Goal: Communication & Community: Answer question/provide support

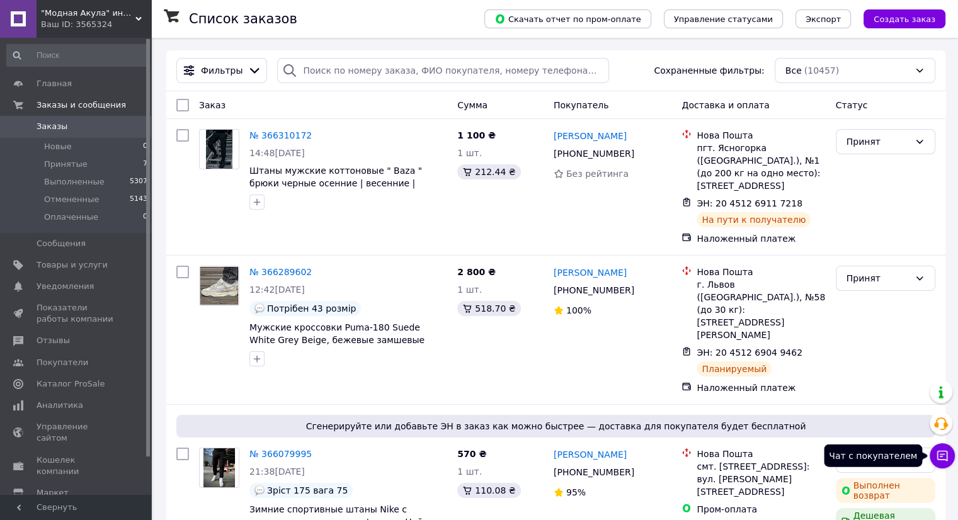
click at [948, 455] on button "Чат с покупателем" at bounding box center [942, 455] width 25 height 25
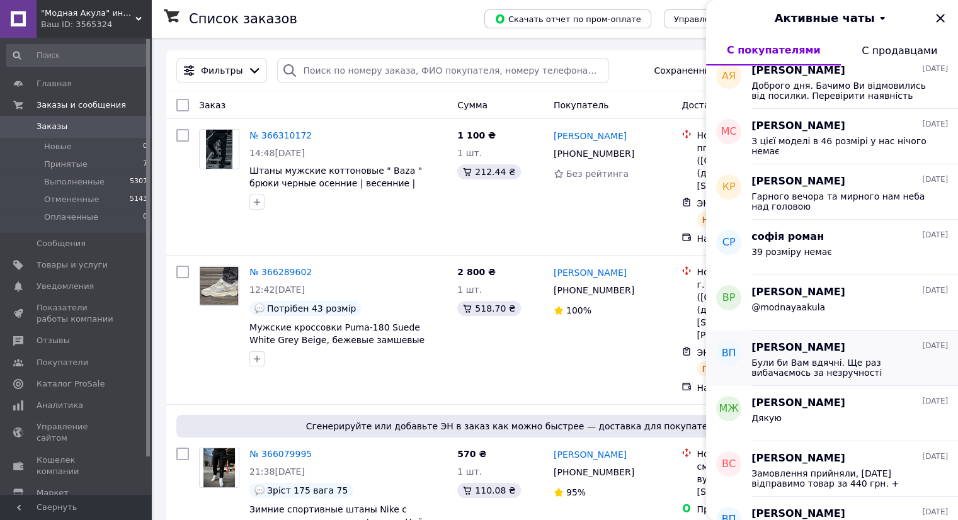
scroll to position [567, 0]
click at [849, 374] on span "Були би Вам вдячні. Ще раз вибачаємось за незручності" at bounding box center [840, 367] width 179 height 20
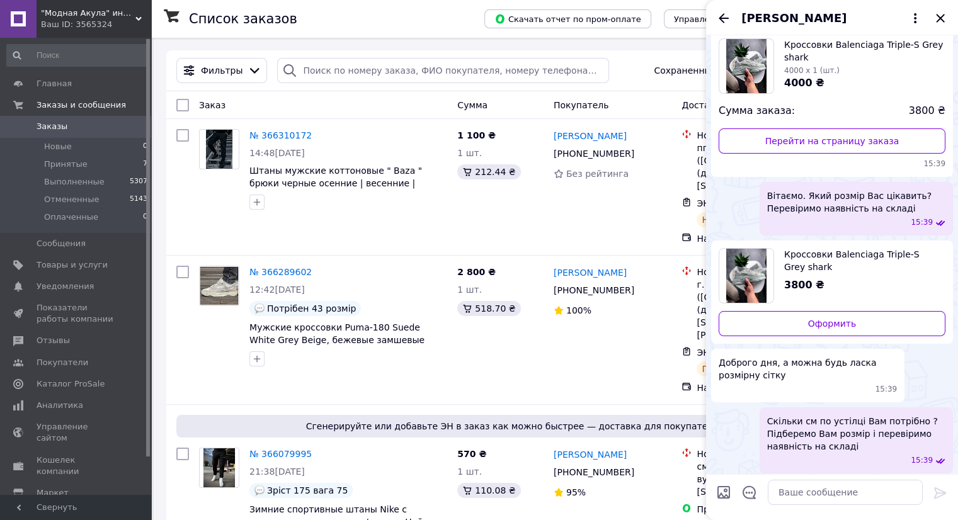
scroll to position [266, 0]
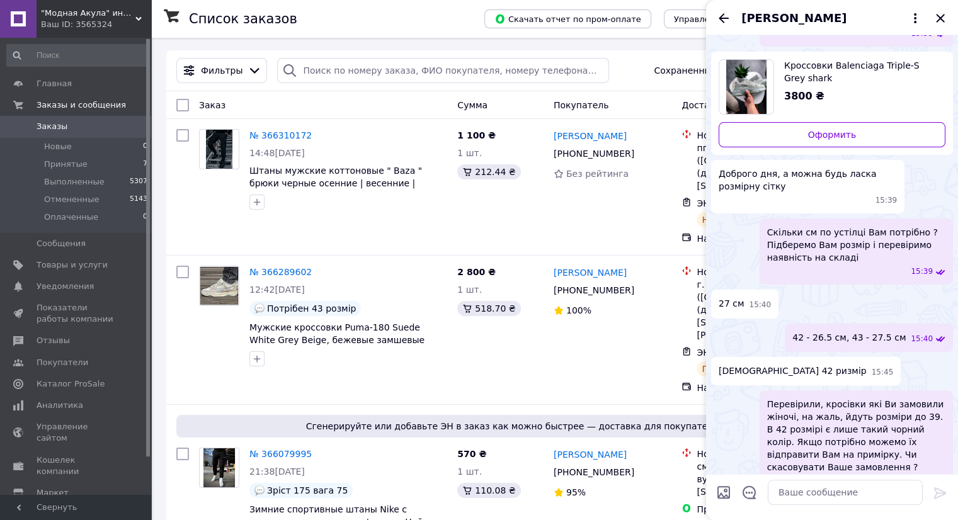
drag, startPoint x: 937, startPoint y: 23, endPoint x: 893, endPoint y: 31, distance: 44.7
click at [937, 23] on icon "Закрыть" at bounding box center [940, 18] width 15 height 15
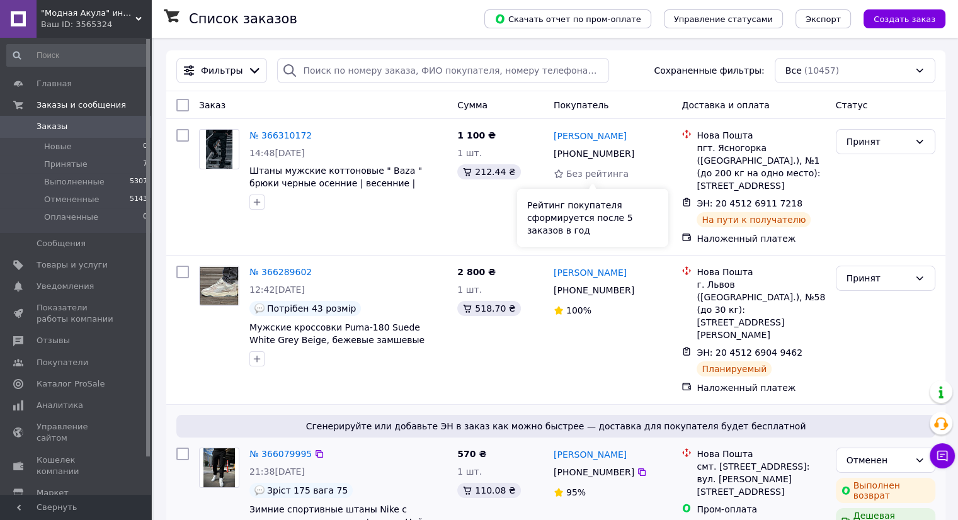
scroll to position [378, 0]
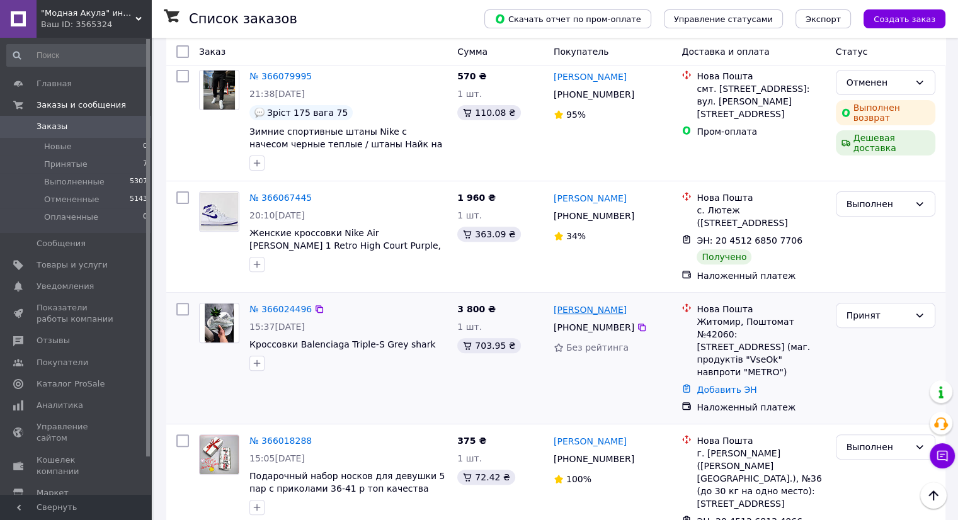
click at [620, 304] on link "[PERSON_NAME]" at bounding box center [590, 310] width 73 height 13
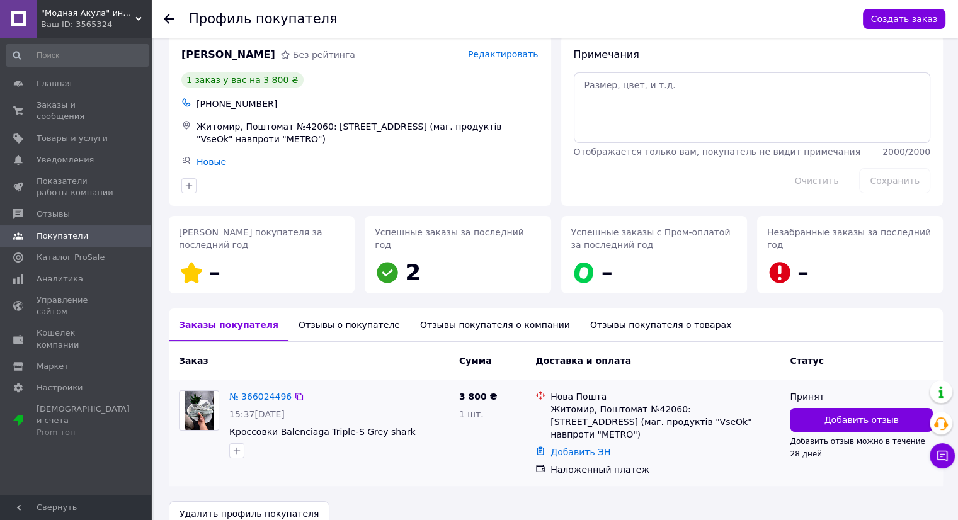
scroll to position [27, 0]
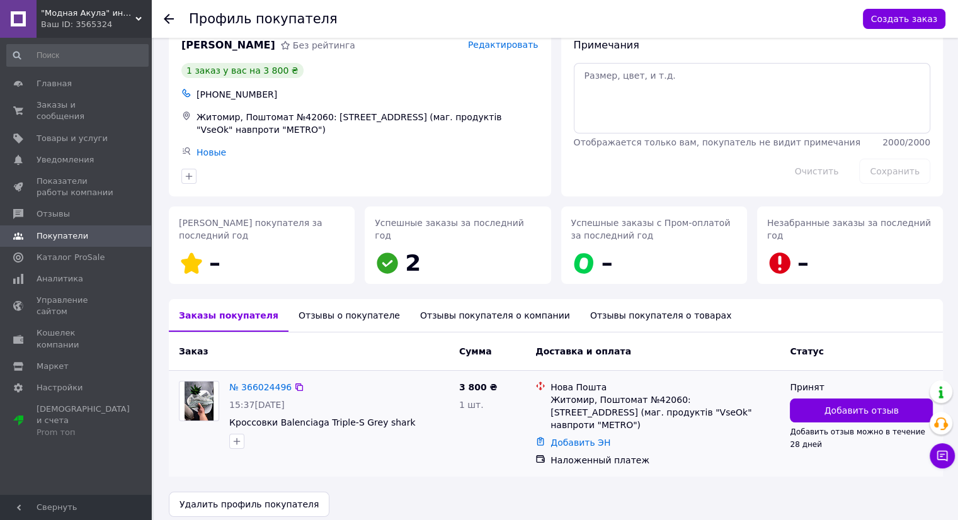
click at [262, 381] on div "№ 366024496" at bounding box center [260, 387] width 65 height 15
click at [270, 386] on link "№ 366024496" at bounding box center [260, 387] width 62 height 10
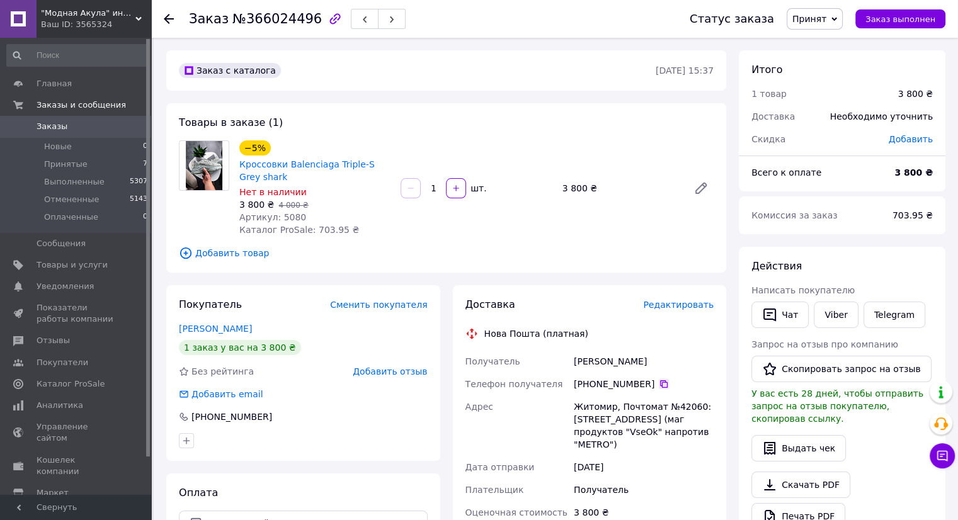
click at [659, 385] on icon at bounding box center [664, 384] width 10 height 10
drag, startPoint x: 96, startPoint y: 127, endPoint x: 106, endPoint y: 139, distance: 15.7
click at [96, 127] on span "Заказы" at bounding box center [77, 126] width 80 height 11
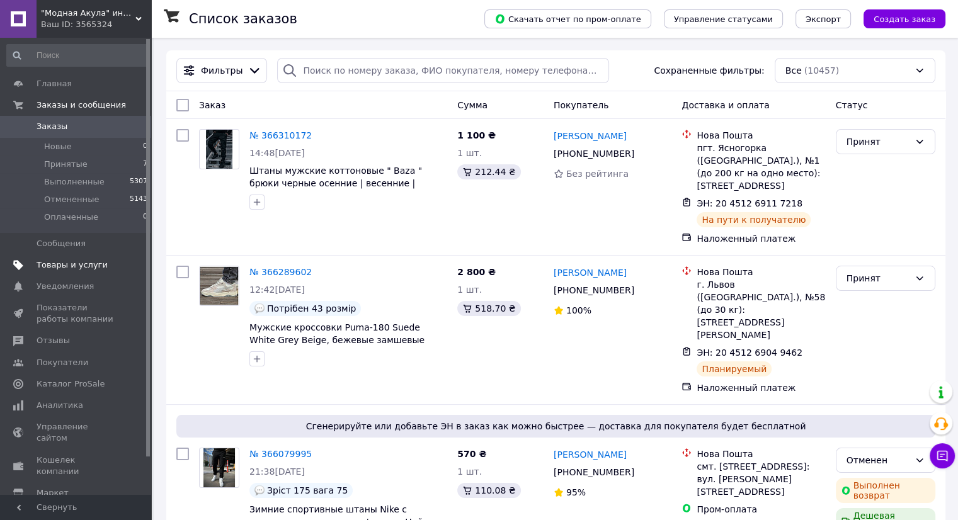
click at [131, 257] on link "Товары и услуги" at bounding box center [77, 264] width 155 height 21
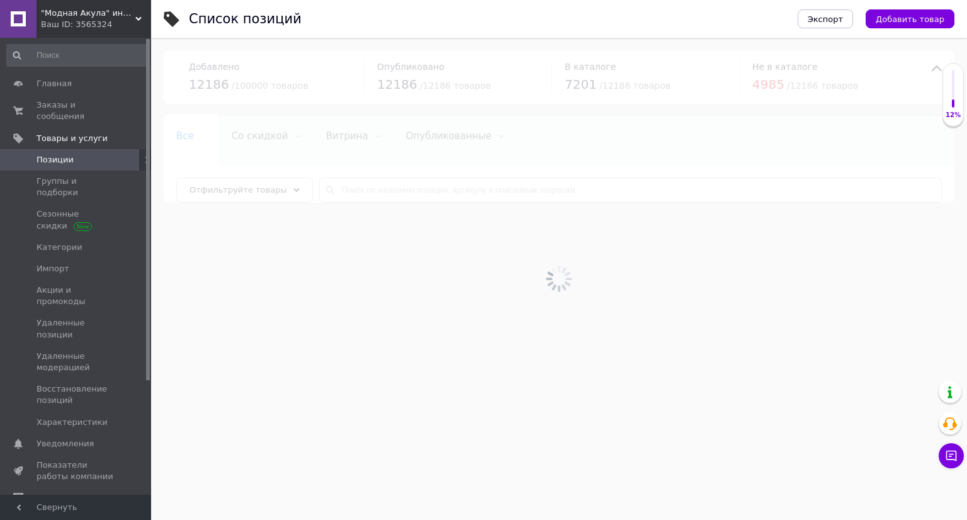
click at [452, 185] on div at bounding box center [559, 279] width 816 height 482
click at [452, 188] on div at bounding box center [559, 279] width 816 height 482
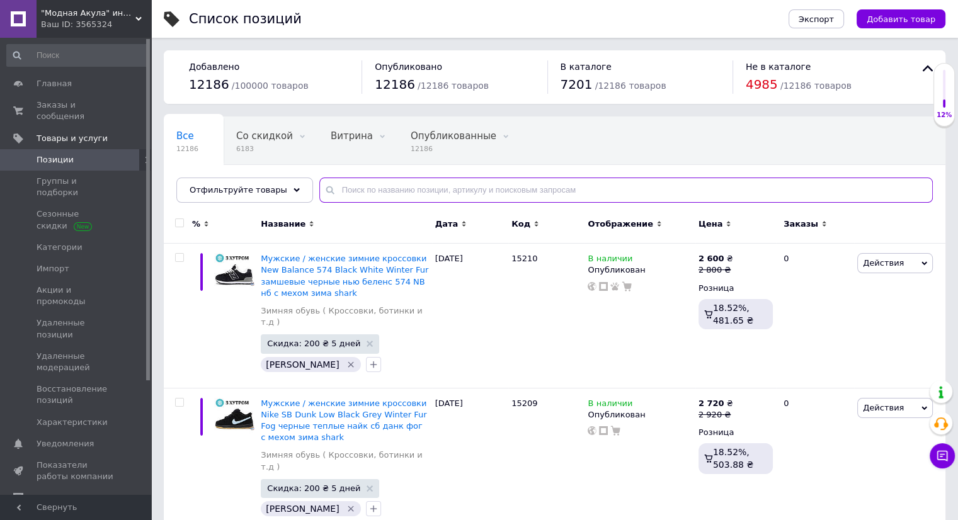
click at [457, 189] on input "text" at bounding box center [625, 190] width 613 height 25
paste input "14525"
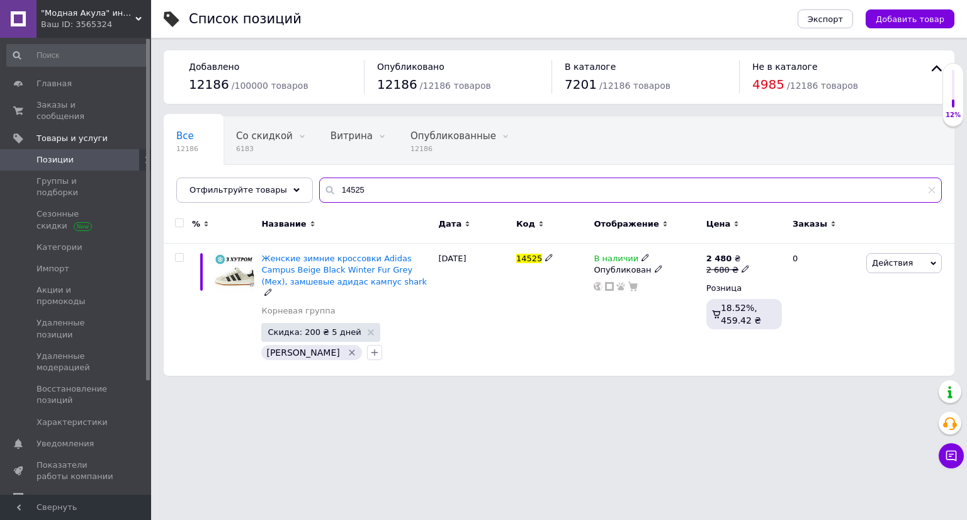
type input "14525"
click at [620, 256] on span "В наличии" at bounding box center [616, 260] width 45 height 13
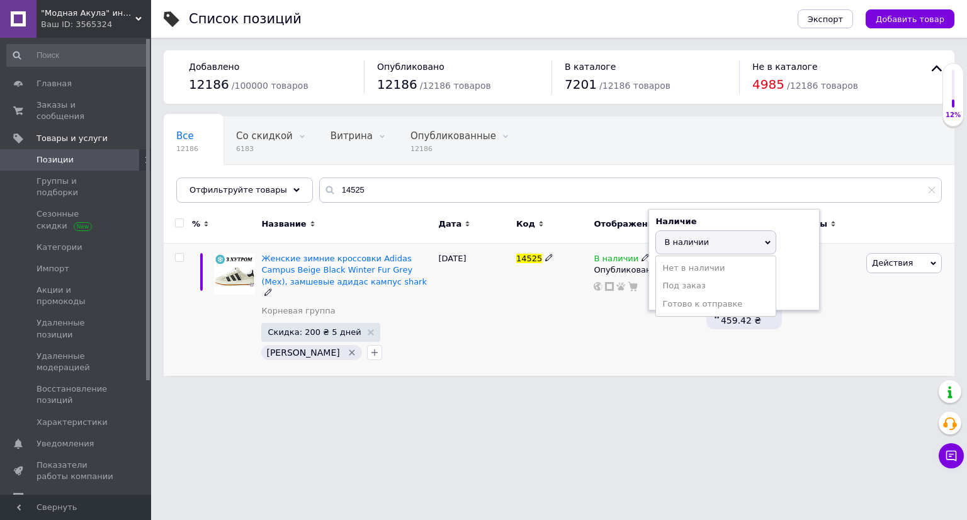
drag, startPoint x: 625, startPoint y: 256, endPoint x: 572, endPoint y: 264, distance: 53.4
click at [678, 260] on li "Нет в наличии" at bounding box center [716, 268] width 120 height 18
click at [469, 290] on div "02.03.2025" at bounding box center [474, 310] width 77 height 133
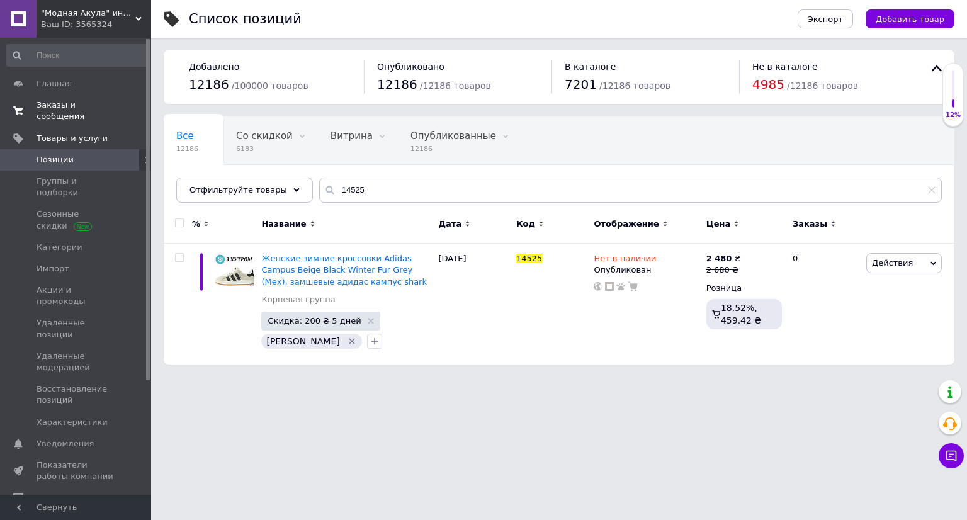
drag, startPoint x: 113, startPoint y: 103, endPoint x: 154, endPoint y: 200, distance: 104.4
click at [113, 103] on span "Заказы и сообщения" at bounding box center [77, 111] width 80 height 23
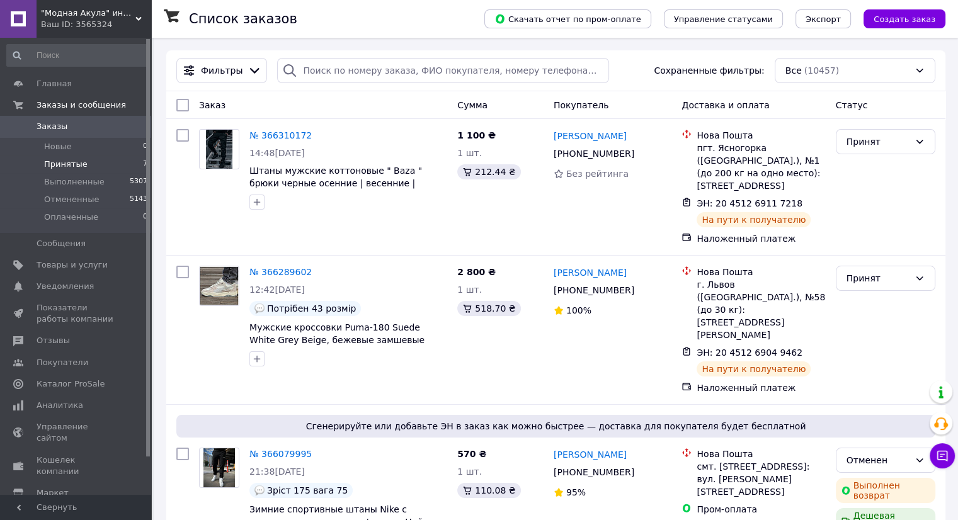
click at [100, 165] on li "Принятые 7" at bounding box center [77, 165] width 155 height 18
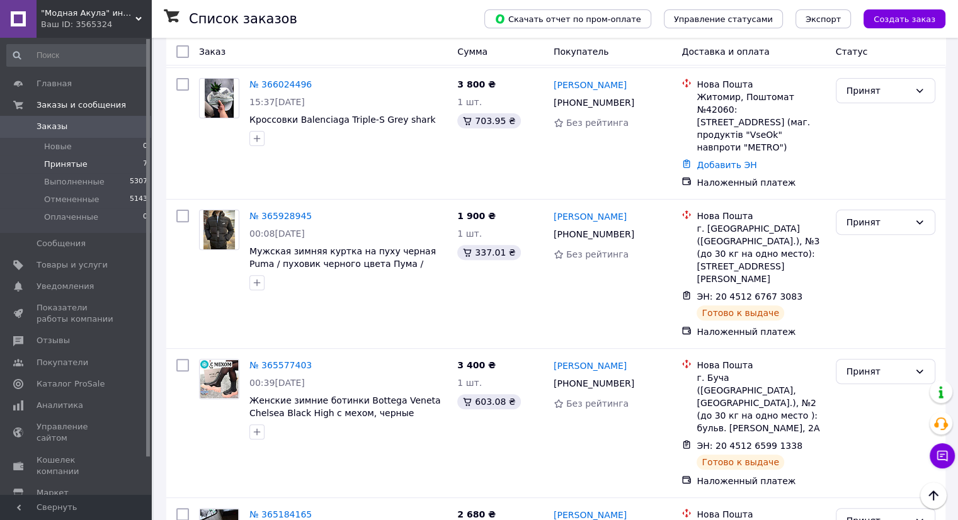
scroll to position [542, 0]
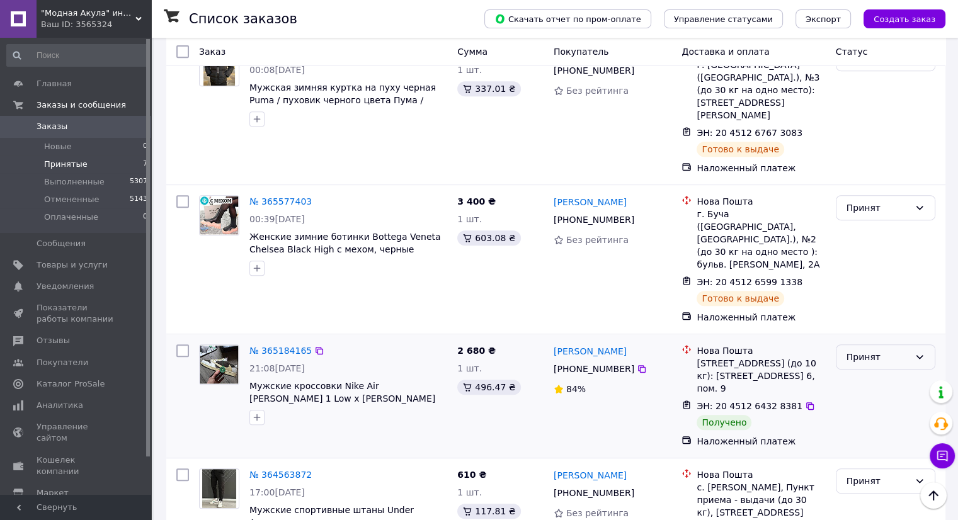
click at [906, 344] on div "Принят" at bounding box center [886, 356] width 100 height 25
click at [899, 305] on li "Выполнен" at bounding box center [885, 308] width 98 height 23
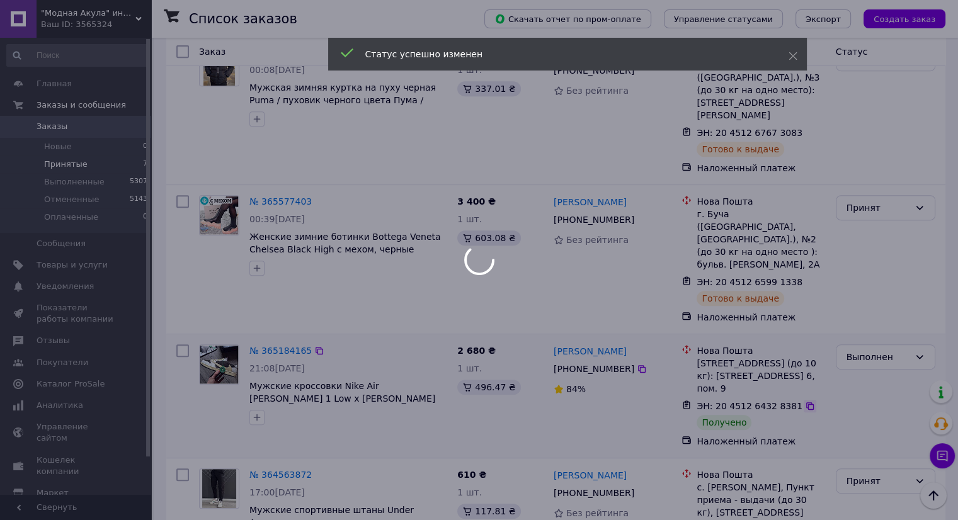
click at [794, 330] on body ""Модная Акула" интернет магазин одежды и обуви Ваш ID: 3565324 Сайт "Модная Аку…" at bounding box center [479, 32] width 958 height 1149
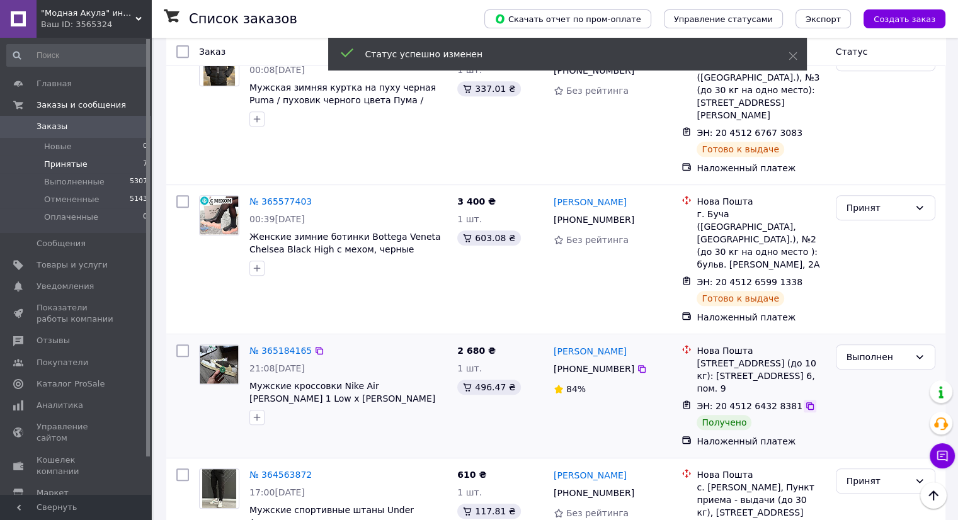
click at [805, 401] on icon at bounding box center [810, 406] width 10 height 10
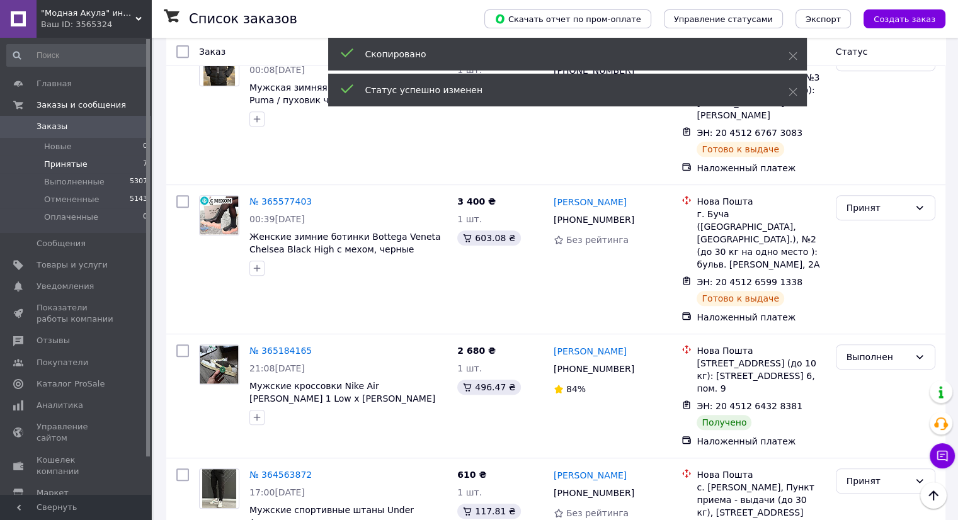
click at [118, 130] on span "0" at bounding box center [134, 126] width 35 height 11
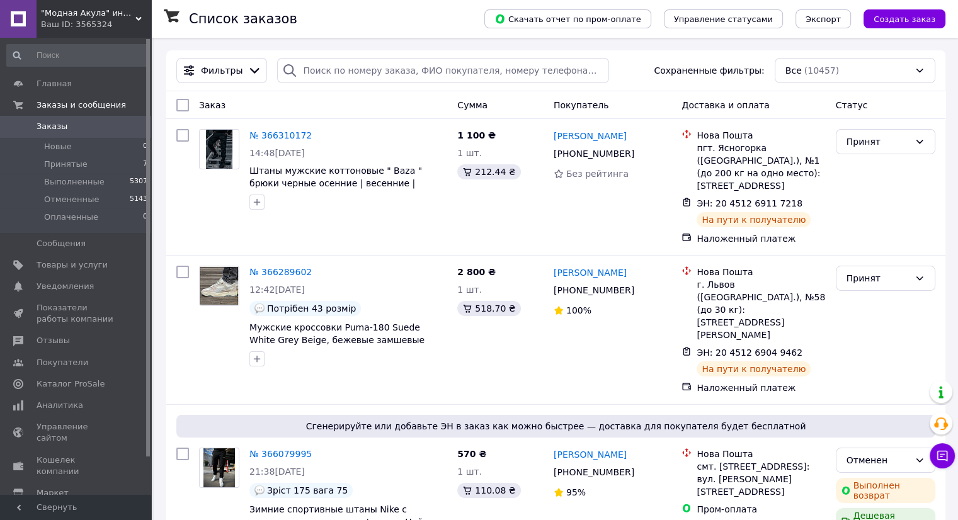
click at [942, 453] on icon at bounding box center [942, 456] width 13 height 13
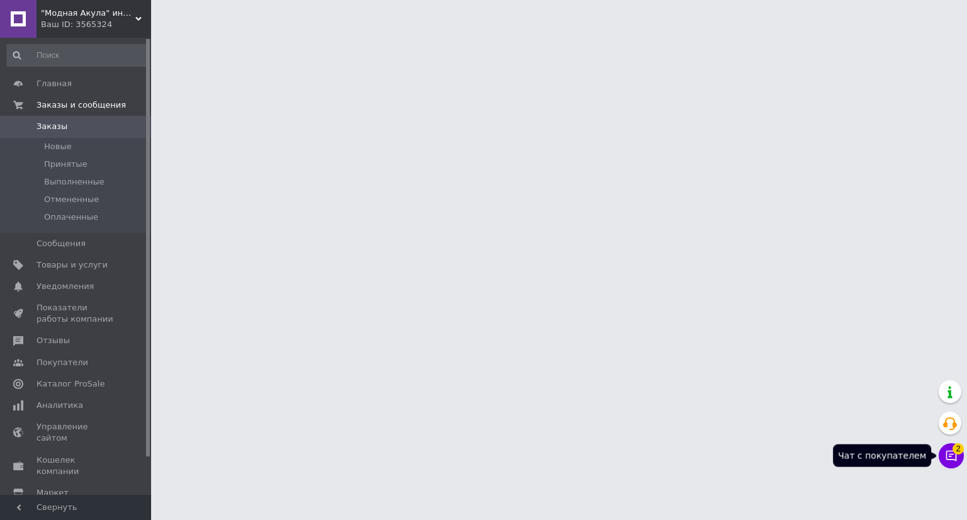
click at [955, 450] on span "2" at bounding box center [958, 448] width 11 height 11
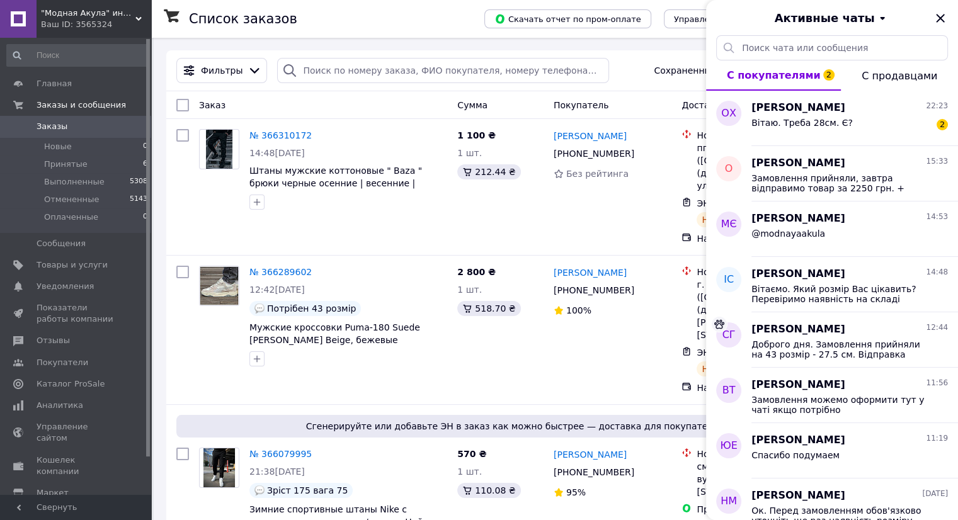
click at [831, 111] on div "[PERSON_NAME] 22:23" at bounding box center [849, 108] width 196 height 14
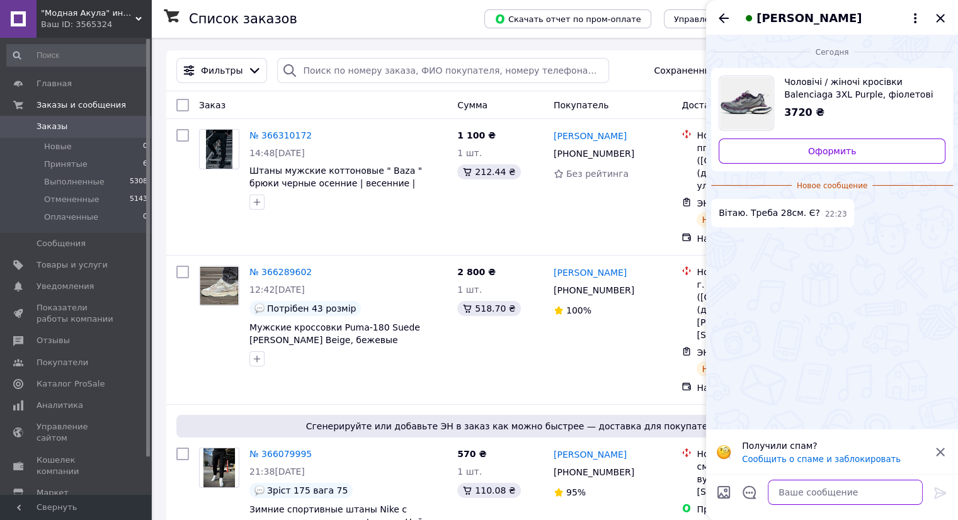
click at [841, 492] on textarea at bounding box center [845, 492] width 155 height 25
type textarea "Доброго вечора"
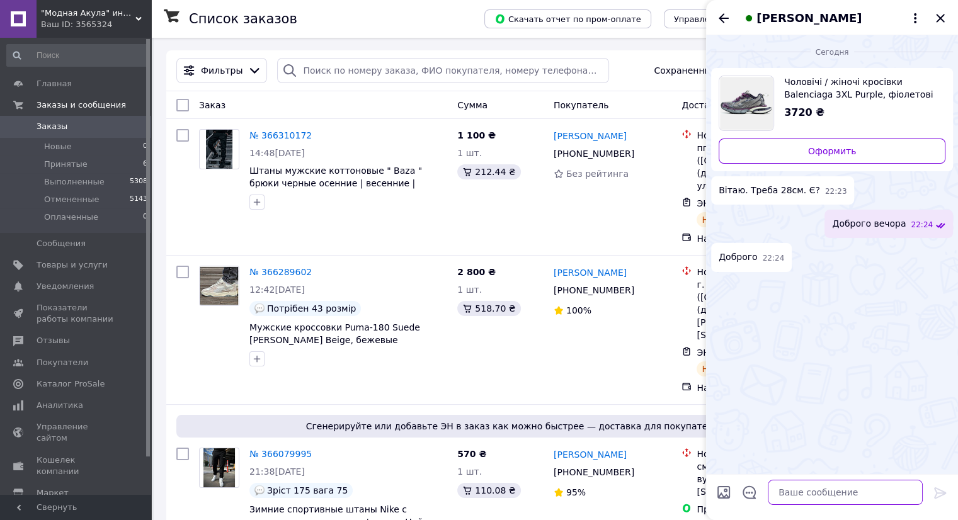
click at [830, 499] on textarea at bounding box center [845, 492] width 155 height 25
paste textarea "Перевірили в базі всіх найбільших постачальників в [GEOGRAPHIC_DATA]. На жаль, …"
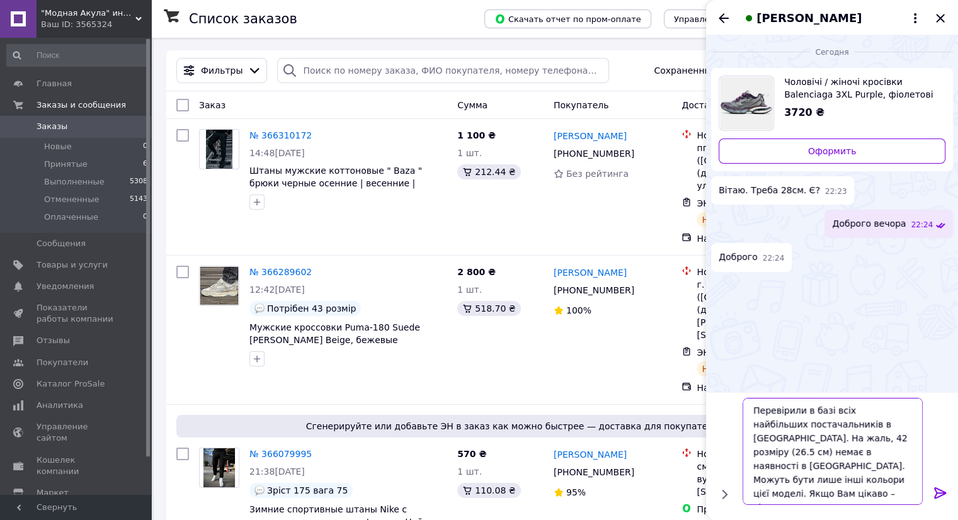
click at [901, 427] on textarea "Перевірили в базі всіх найбільших постачальників в [GEOGRAPHIC_DATA]. На жаль, …" at bounding box center [833, 451] width 180 height 107
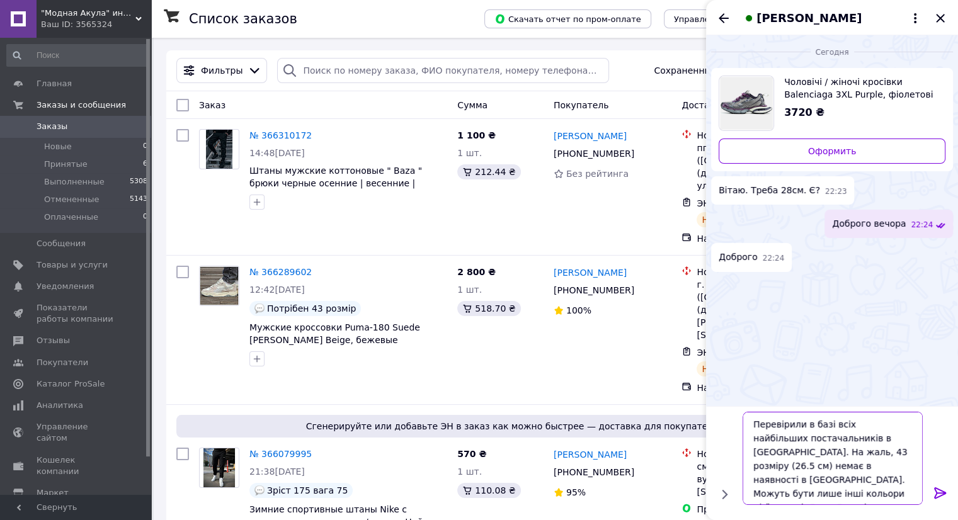
drag, startPoint x: 804, startPoint y: 447, endPoint x: 796, endPoint y: 452, distance: 9.1
click at [796, 452] on textarea "Перевірили в базі всіх найбільших постачальників в [GEOGRAPHIC_DATA]. На жаль, …" at bounding box center [833, 458] width 180 height 93
click at [862, 499] on textarea "Перевірили в базі всіх найбільших постачальників в [GEOGRAPHIC_DATA]. На жаль, …" at bounding box center [833, 458] width 180 height 93
paste textarea "Відправки посилок у нас новою поштою по передоплаті в 130 грн"
type textarea "Перевірили в базі всіх найбільших постачальників в [GEOGRAPHIC_DATA]. На жаль, …"
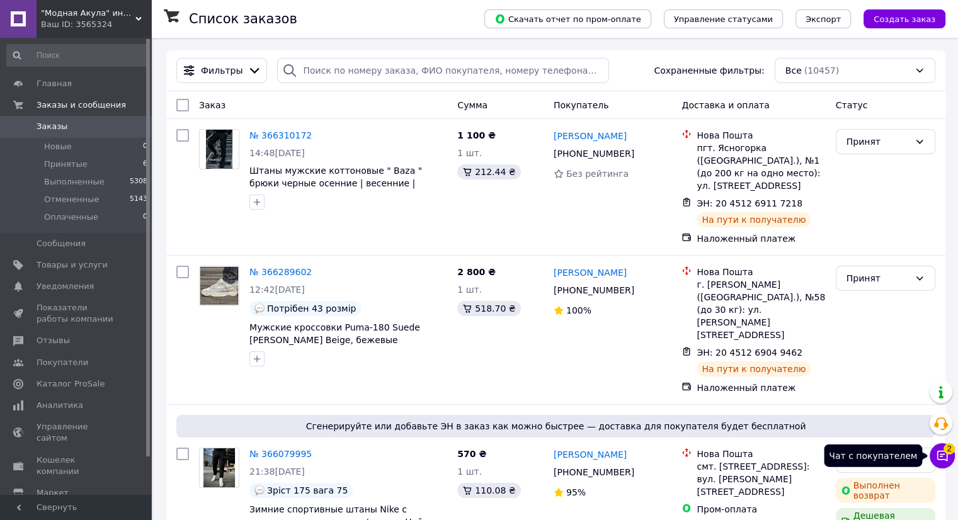
click at [940, 451] on icon at bounding box center [942, 456] width 11 height 11
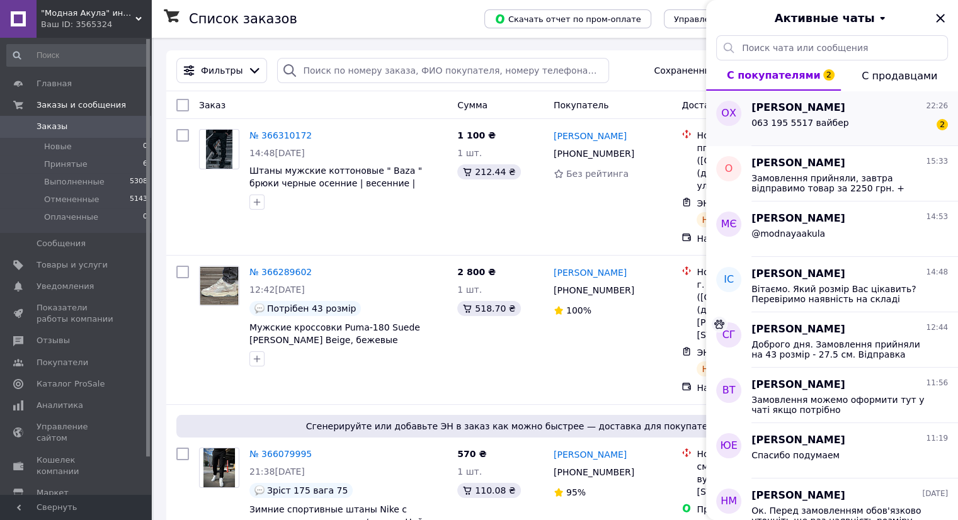
click at [819, 139] on div "[PERSON_NAME] 22:26 063 195 5517 вайбер 2" at bounding box center [854, 118] width 207 height 55
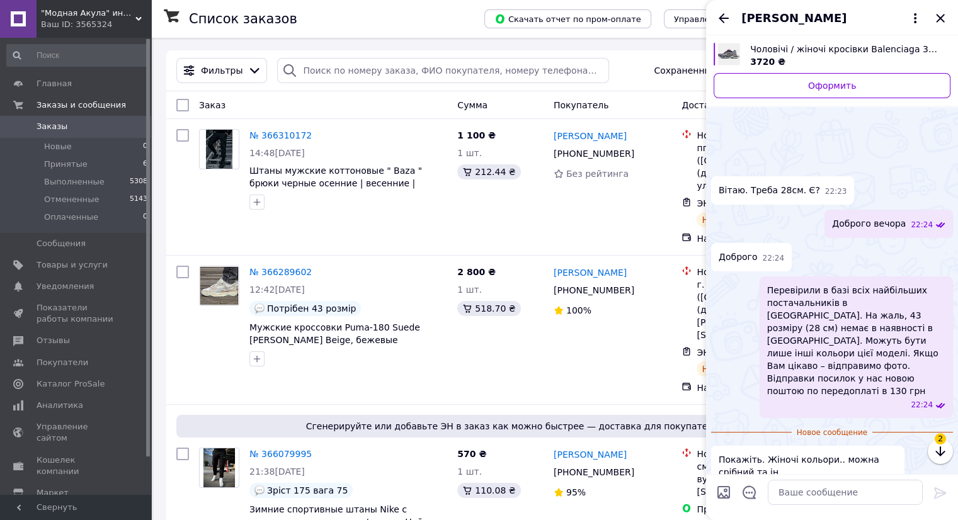
scroll to position [39, 0]
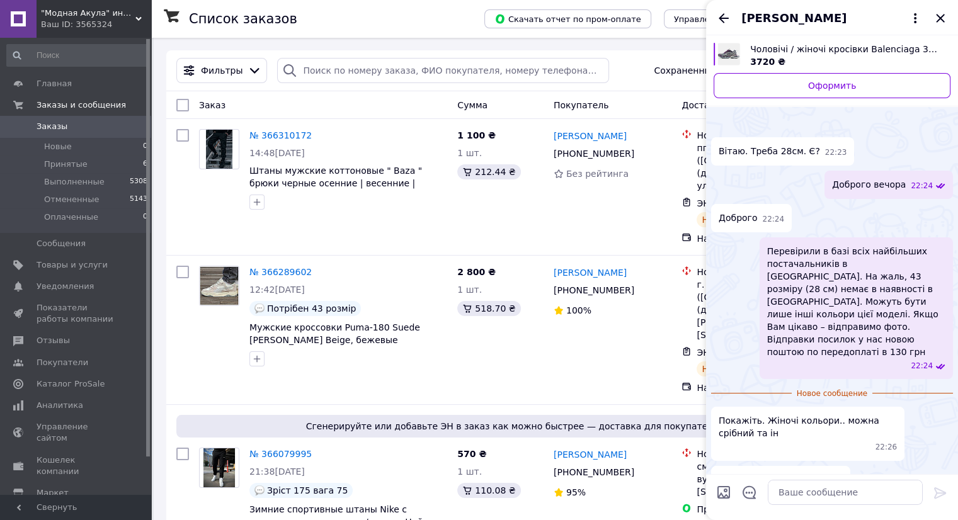
click at [724, 494] on input "Загрузить файлы" at bounding box center [723, 492] width 15 height 15
type input "C:\fakepath\photo_5765769191884961835_y.jpg"
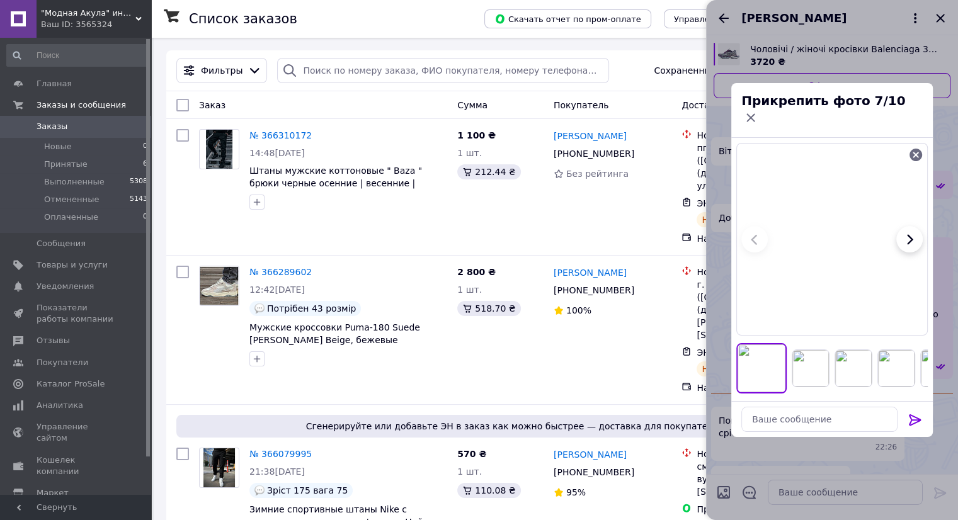
click at [912, 414] on icon at bounding box center [915, 419] width 12 height 11
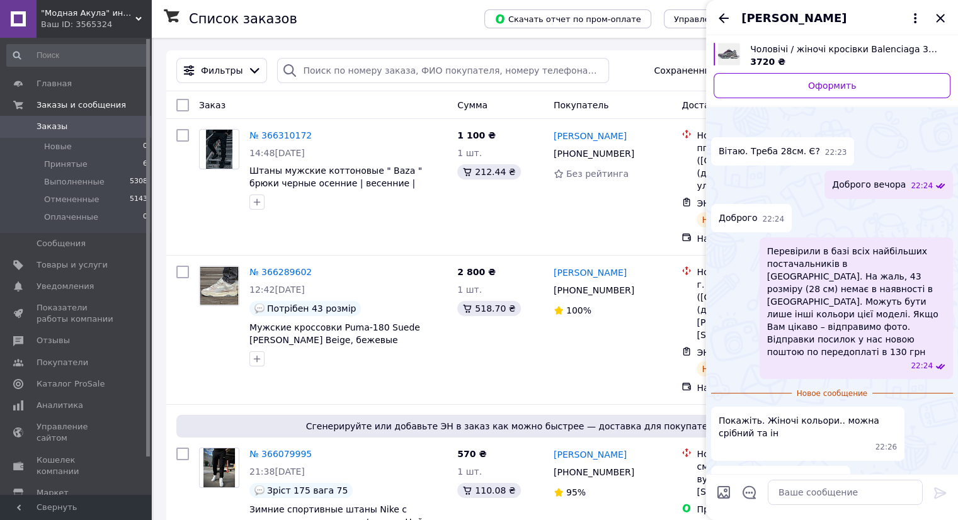
click at [732, 492] on div at bounding box center [723, 495] width 25 height 30
click at [726, 492] on input "Загрузить файлы" at bounding box center [723, 492] width 15 height 15
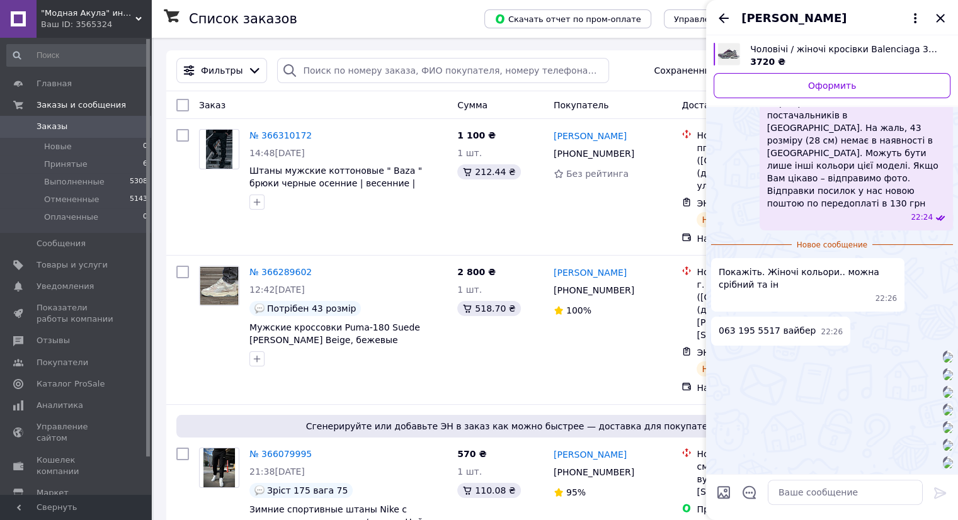
type input "C:\fakepath\photo_5932899898519303963_y.jpg"
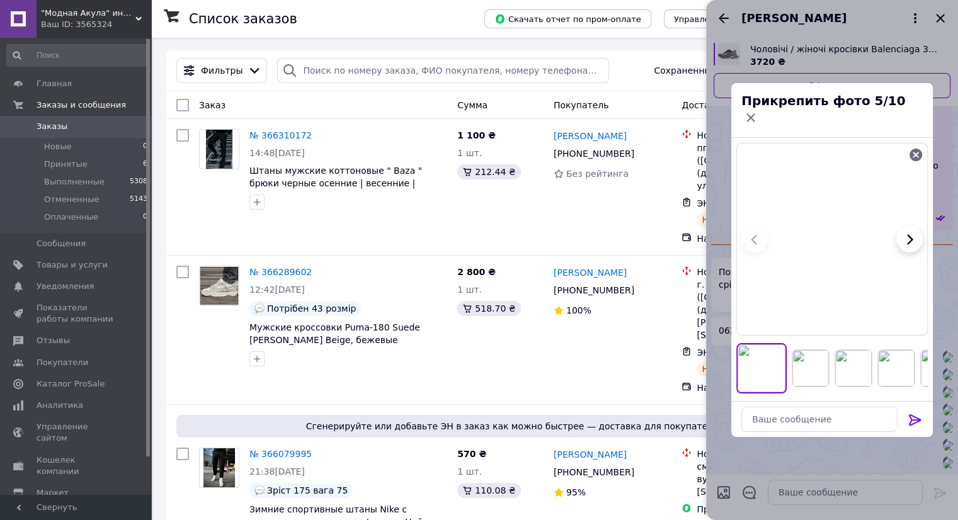
click at [909, 416] on icon at bounding box center [915, 419] width 12 height 11
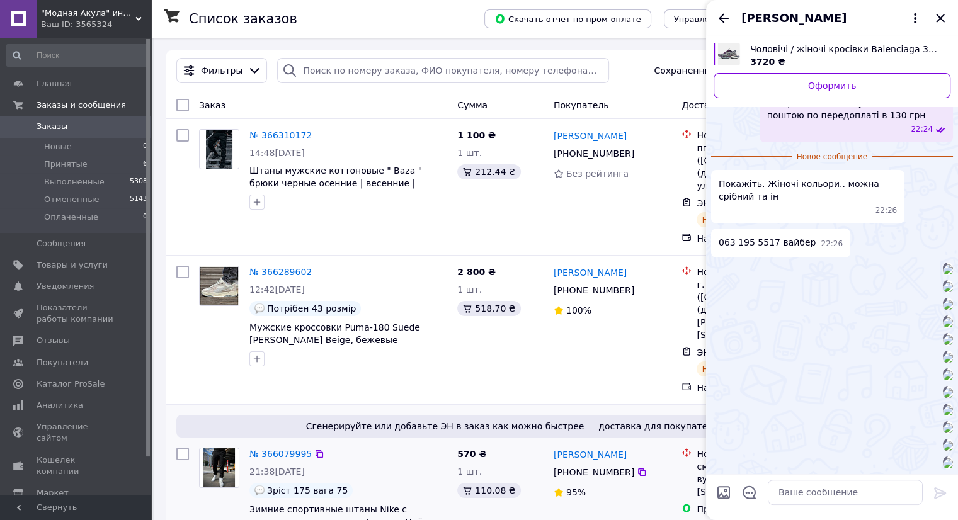
scroll to position [1909, 0]
click at [855, 502] on textarea at bounding box center [845, 492] width 155 height 25
paste textarea "Якщо Вам якийсь варіант підходить, замовлення зможемо оформити тут у чаті"
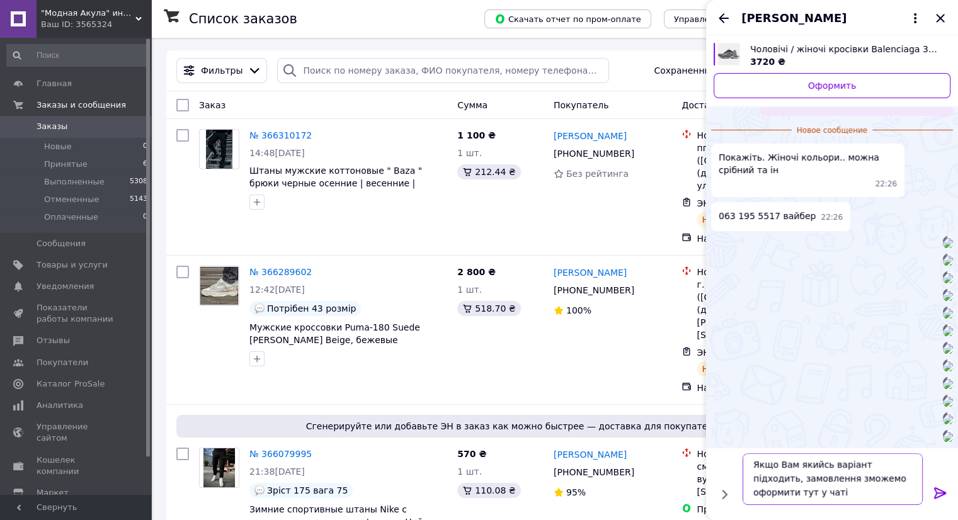
type textarea "Якщо Вам якийсь варіант підходить, замовлення зможемо оформити тут у чаті"
click at [936, 490] on icon at bounding box center [940, 493] width 15 height 15
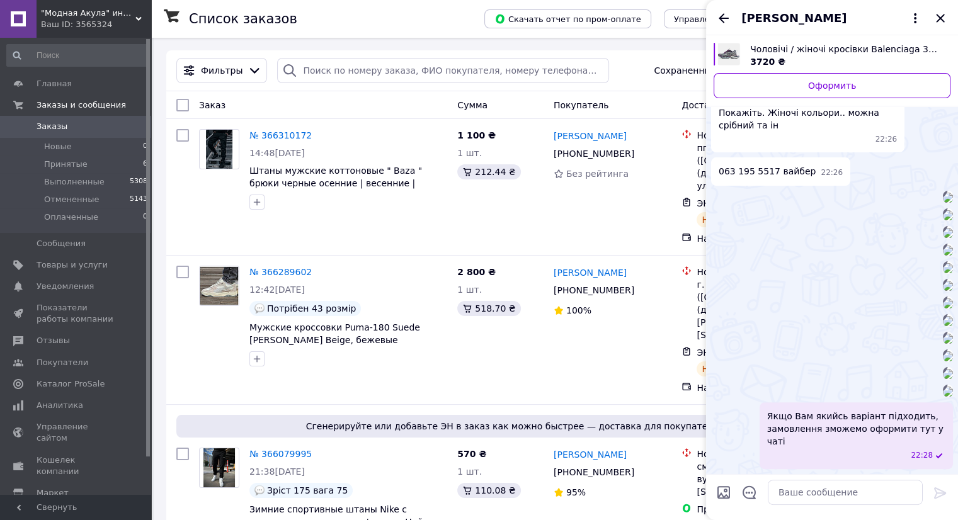
scroll to position [2115, 0]
click at [944, 17] on icon "Закрыть" at bounding box center [940, 18] width 15 height 15
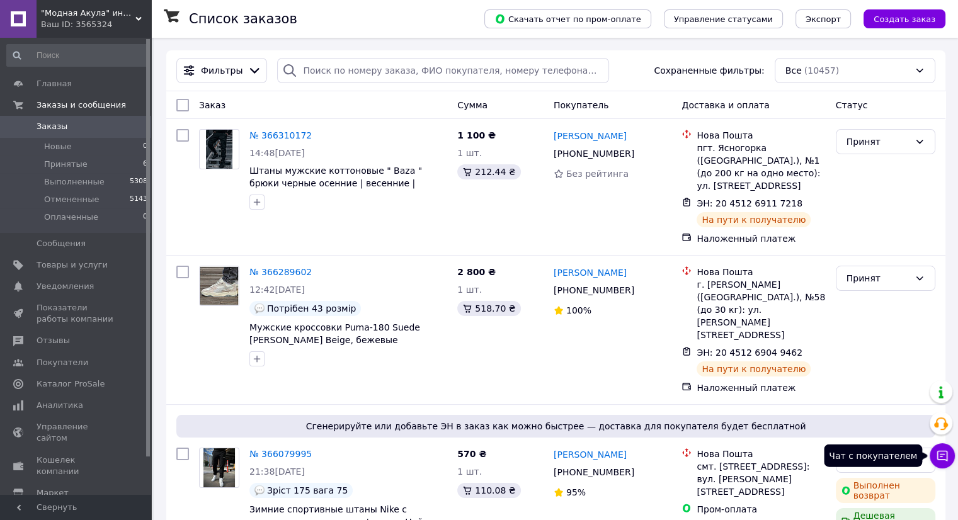
click at [942, 460] on icon at bounding box center [942, 456] width 13 height 13
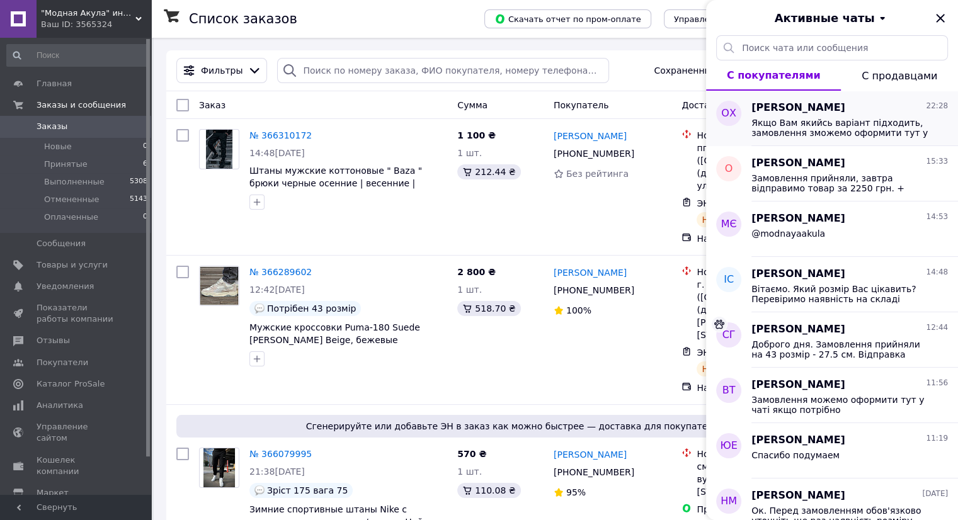
click at [849, 137] on span "Якщо Вам якийсь варіант підходить, замовлення зможемо оформити тут у чаті" at bounding box center [840, 128] width 179 height 20
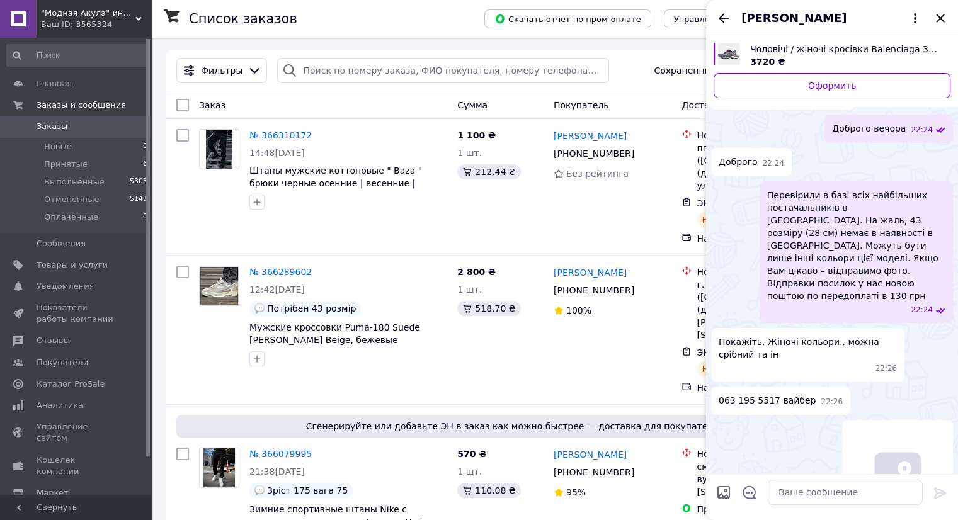
scroll to position [0, 0]
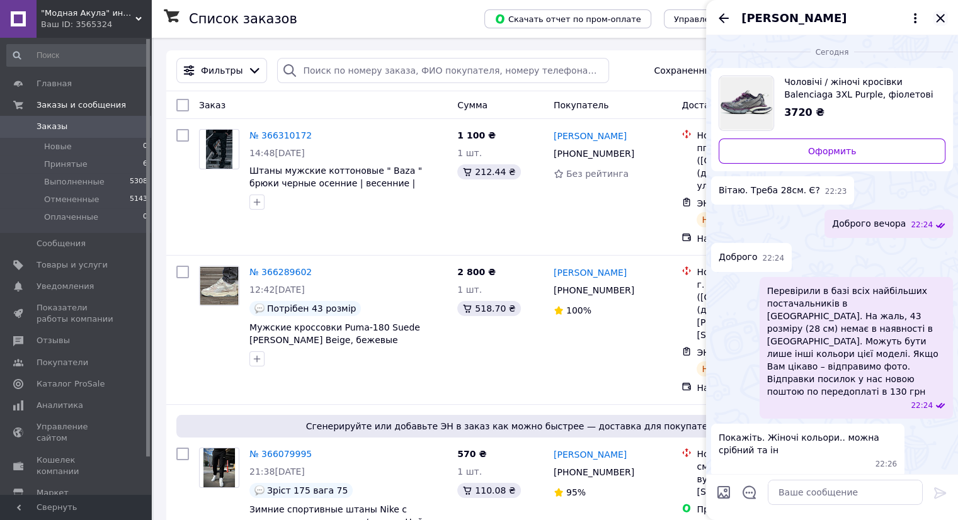
click at [935, 24] on icon "Закрыть" at bounding box center [940, 18] width 15 height 15
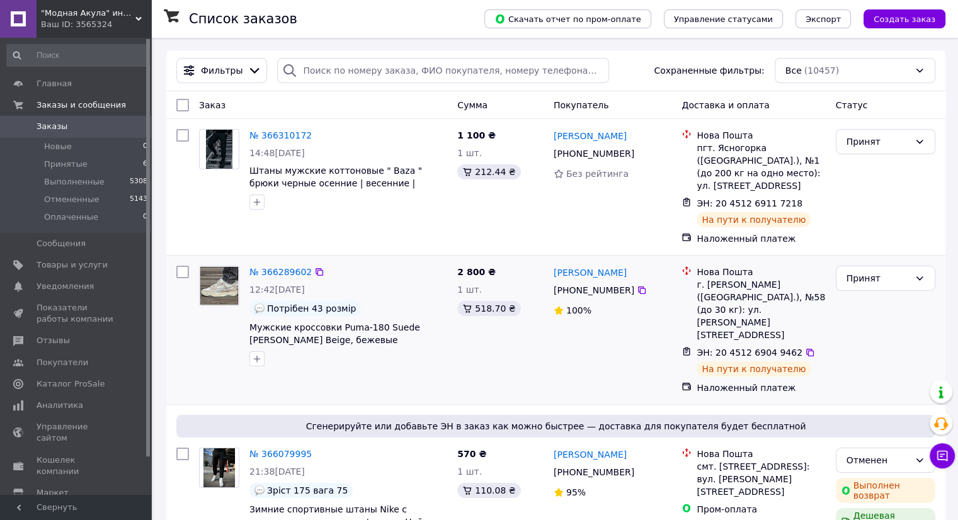
click at [534, 343] on div "2 800 ₴ 1 шт. 518.70 ₴" at bounding box center [500, 330] width 96 height 139
click at [423, 265] on div "№ 366289602" at bounding box center [348, 272] width 200 height 15
click at [414, 301] on div "Потрібен 43 розмір" at bounding box center [348, 308] width 198 height 15
